Goal: Task Accomplishment & Management: Use online tool/utility

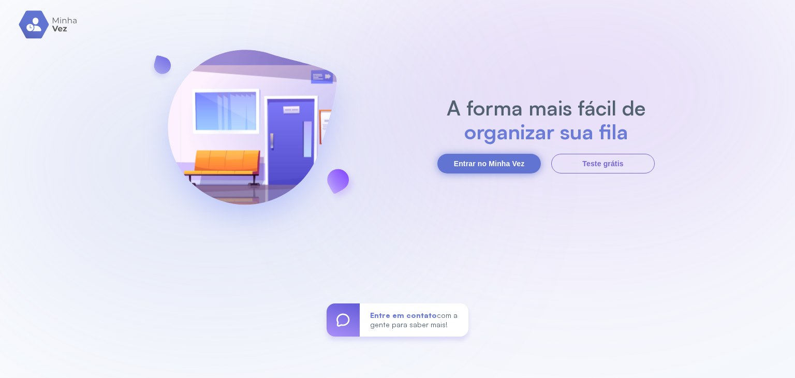
click at [480, 166] on button "Entrar no Minha Vez" at bounding box center [489, 164] width 104 height 20
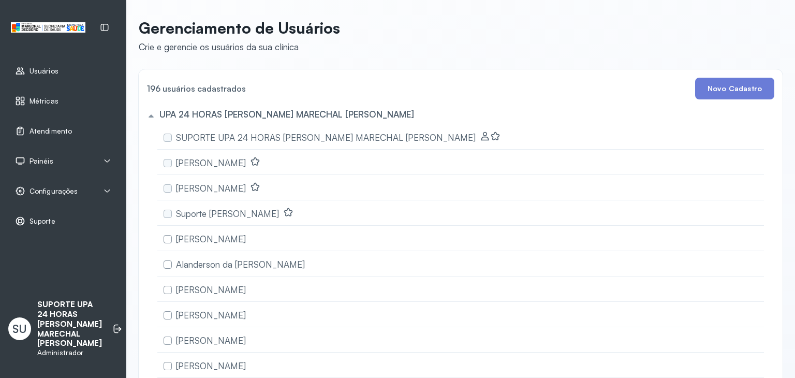
click at [105, 160] on icon at bounding box center [107, 161] width 8 height 8
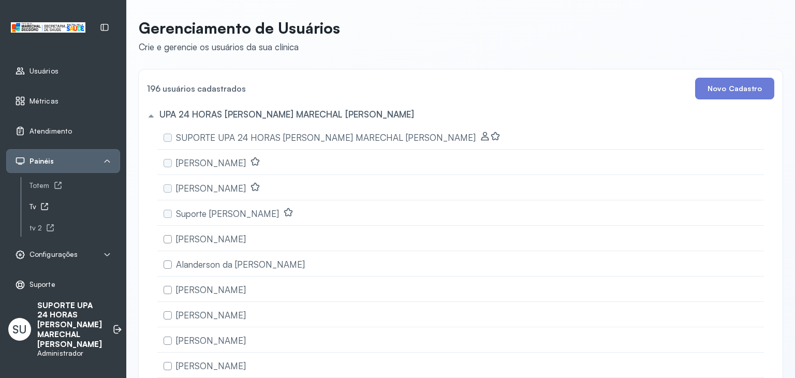
click at [32, 207] on div "Tv" at bounding box center [75, 206] width 91 height 9
click at [58, 254] on span "Configurações" at bounding box center [54, 254] width 48 height 9
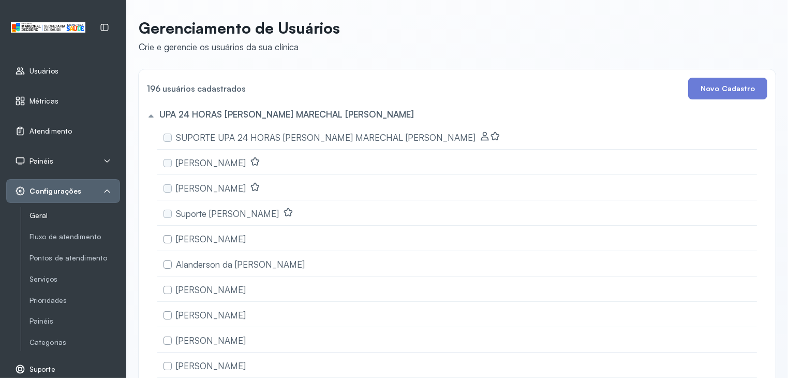
click at [40, 214] on link "Geral" at bounding box center [75, 215] width 91 height 9
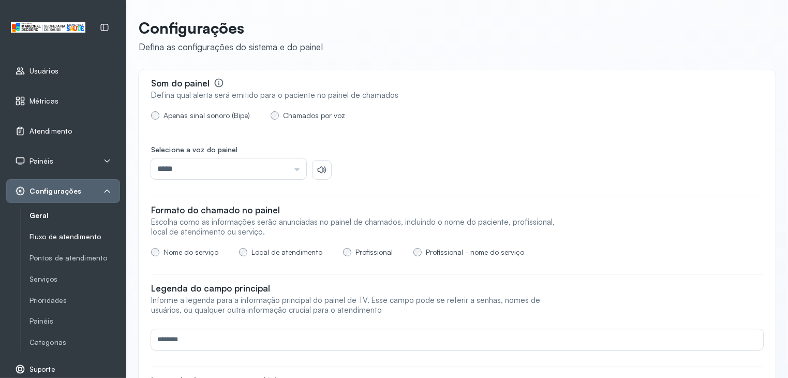
click at [66, 239] on link "Fluxo de atendimento" at bounding box center [75, 236] width 91 height 9
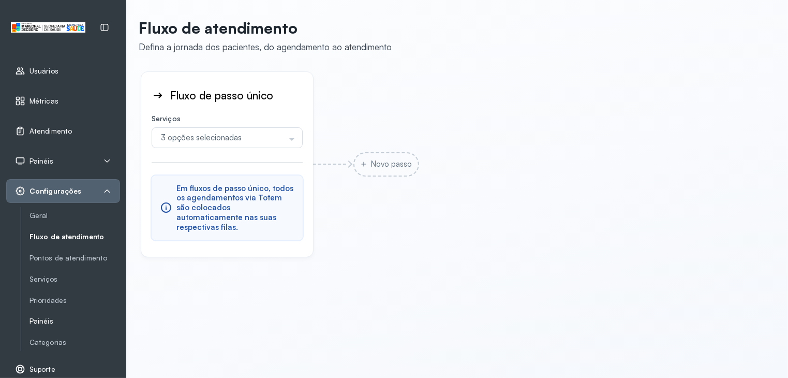
click at [56, 322] on link "Painéis" at bounding box center [75, 321] width 91 height 9
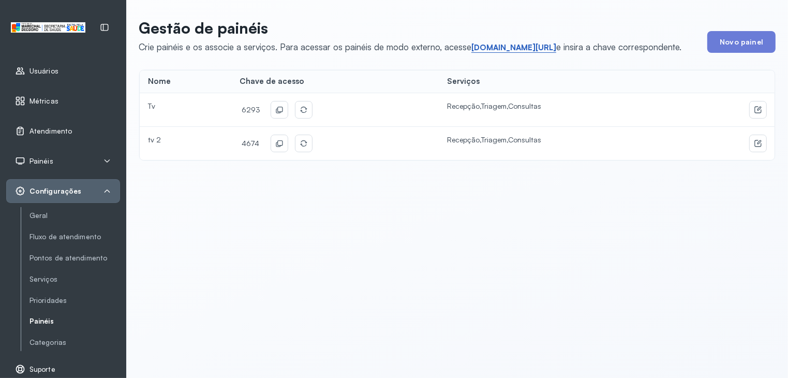
click at [525, 49] on link "[DOMAIN_NAME][URL]" at bounding box center [514, 47] width 85 height 10
click at [275, 108] on icon at bounding box center [279, 110] width 8 height 8
click at [276, 110] on icon at bounding box center [279, 110] width 8 height 8
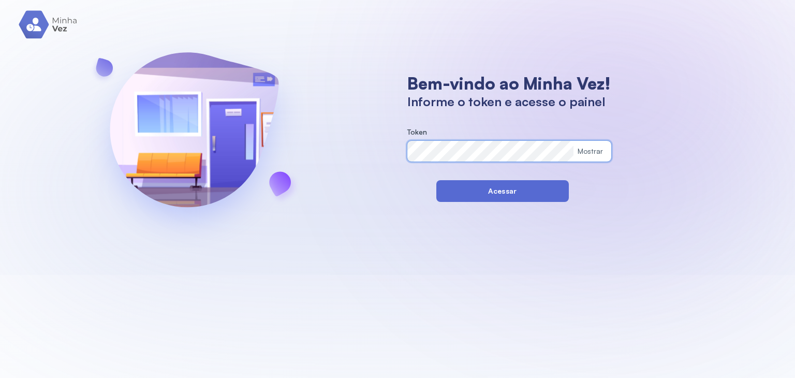
click at [444, 189] on button "Acessar" at bounding box center [502, 191] width 132 height 22
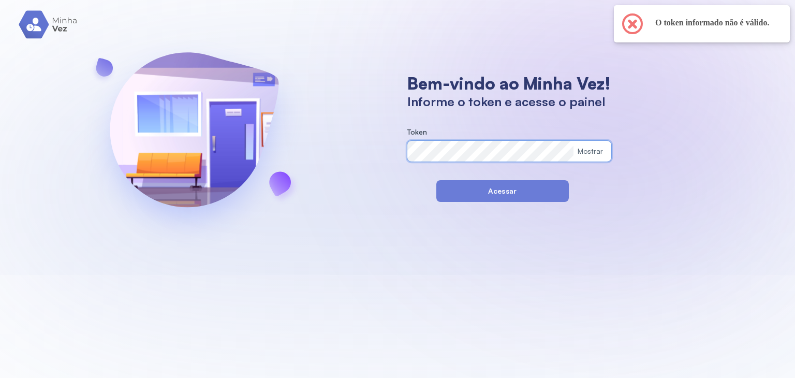
click at [390, 135] on div "Bem-vindo ao Minha Vez! Informe o token e acesse o painel Token Mostrar Acessar" at bounding box center [397, 137] width 795 height 275
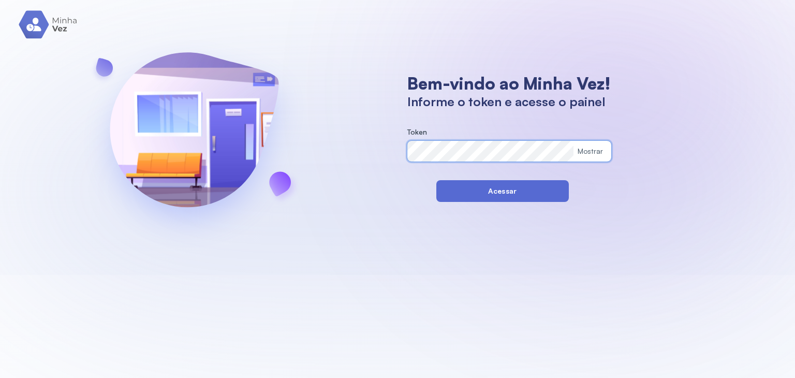
click at [452, 190] on button "Acessar" at bounding box center [502, 191] width 132 height 22
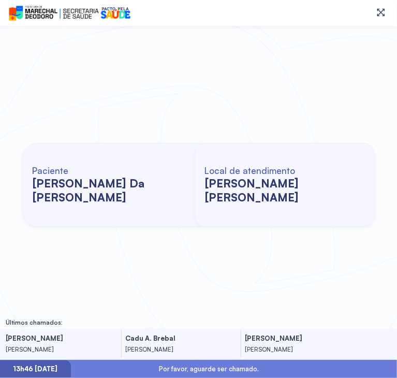
click at [183, 225] on div "Paciente anna beatriz soares da silva barbosa" at bounding box center [112, 185] width 180 height 84
